Goal: Communication & Community: Answer question/provide support

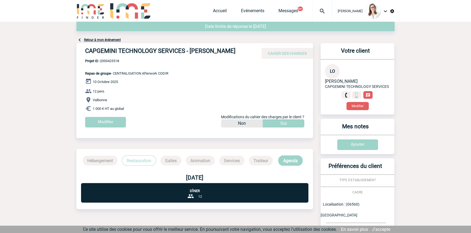
click at [312, 13] on img at bounding box center [322, 11] width 20 height 7
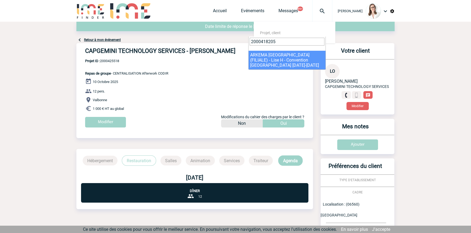
type input "2000418205"
select select "17706"
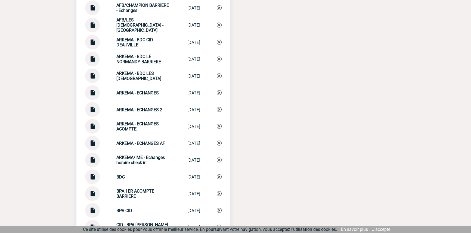
scroll to position [1317, 0]
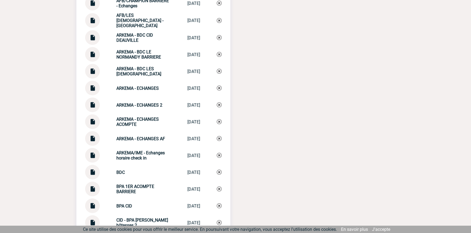
click at [92, 101] on img at bounding box center [92, 103] width 7 height 11
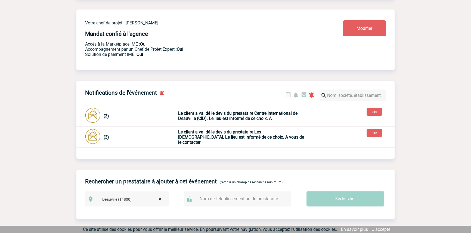
scroll to position [0, 0]
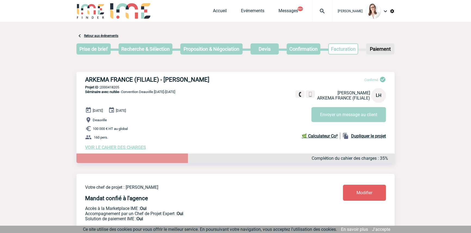
click at [317, 9] on img at bounding box center [322, 11] width 20 height 7
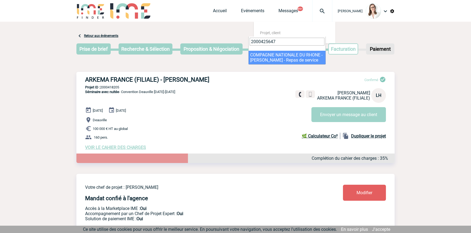
type input "2000425647"
select select "25148"
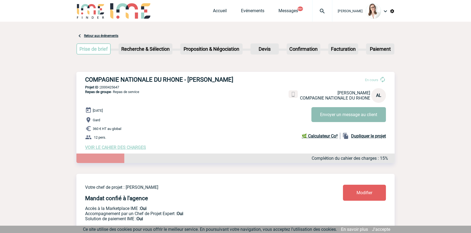
click at [328, 117] on button "Envoyer un message au client" at bounding box center [348, 114] width 74 height 15
click at [312, 14] on img at bounding box center [322, 11] width 20 height 7
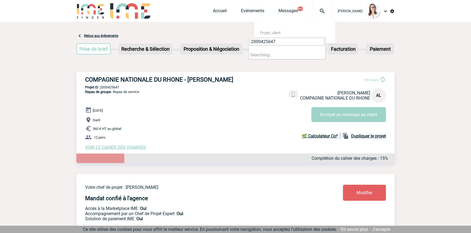
type input "2000425647"
select select "25148"
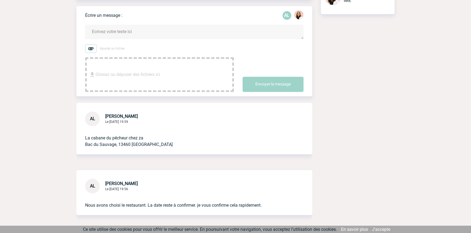
scroll to position [111, 0]
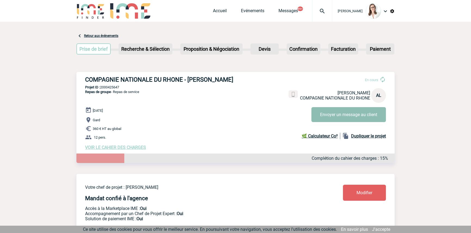
click at [322, 117] on button "Envoyer un message au client" at bounding box center [348, 114] width 74 height 15
